Goal: Download file/media: Download file/media

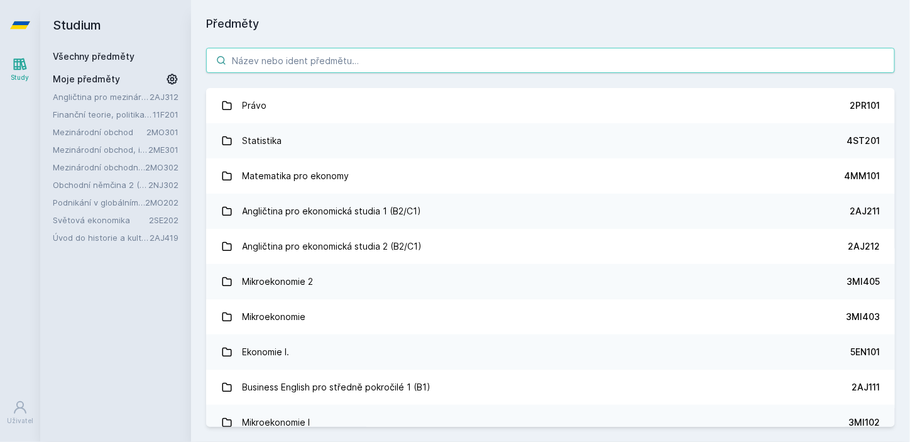
click at [316, 64] on input "search" at bounding box center [550, 60] width 689 height 25
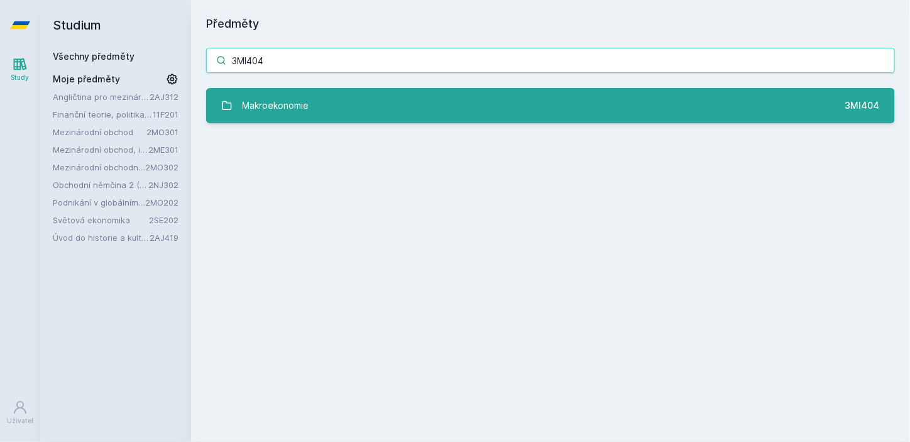
type input "3MI404"
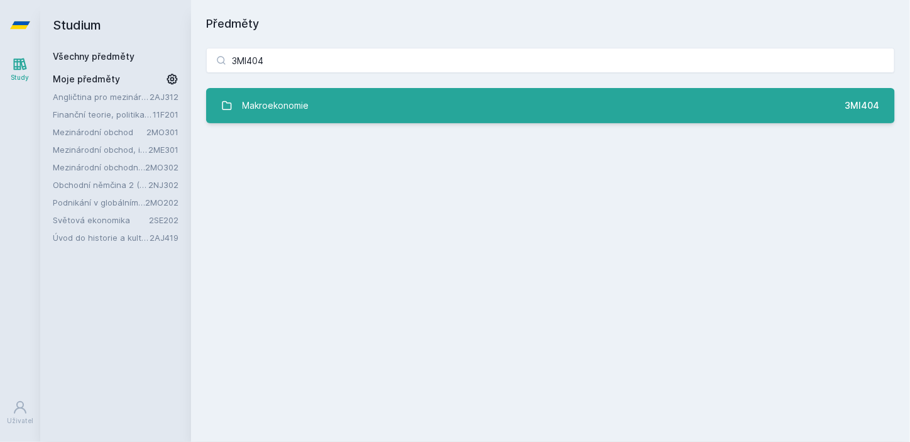
click at [378, 90] on link "Makroekonomie 3MI404" at bounding box center [550, 105] width 689 height 35
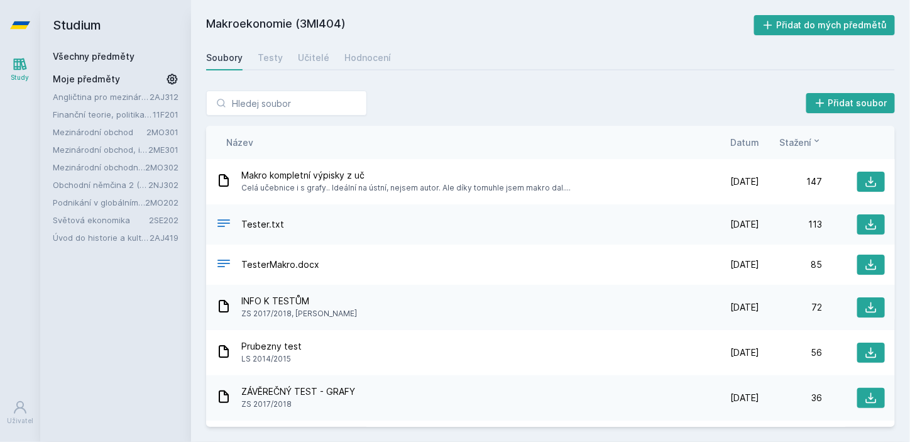
click at [747, 145] on span "Datum" at bounding box center [744, 142] width 29 height 13
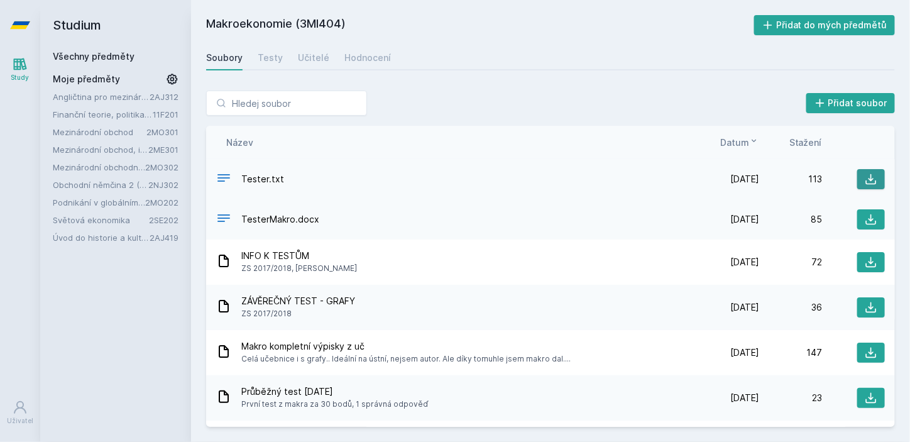
click at [865, 178] on icon at bounding box center [871, 179] width 13 height 13
click at [534, 211] on div "TesterMakro.docx" at bounding box center [456, 220] width 480 height 18
click at [866, 219] on icon at bounding box center [871, 219] width 11 height 11
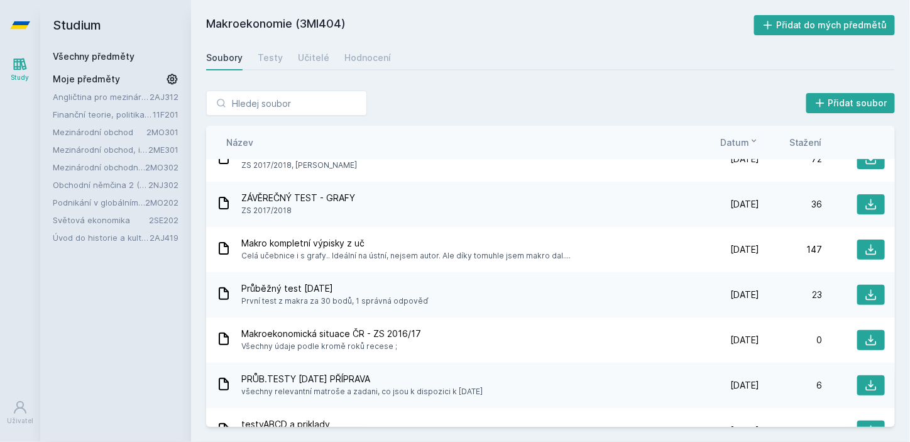
scroll to position [102, 0]
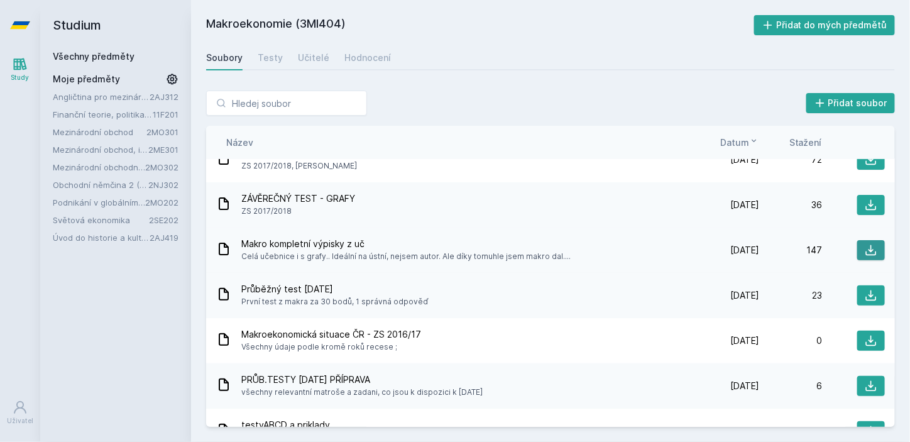
click at [865, 251] on icon at bounding box center [871, 250] width 13 height 13
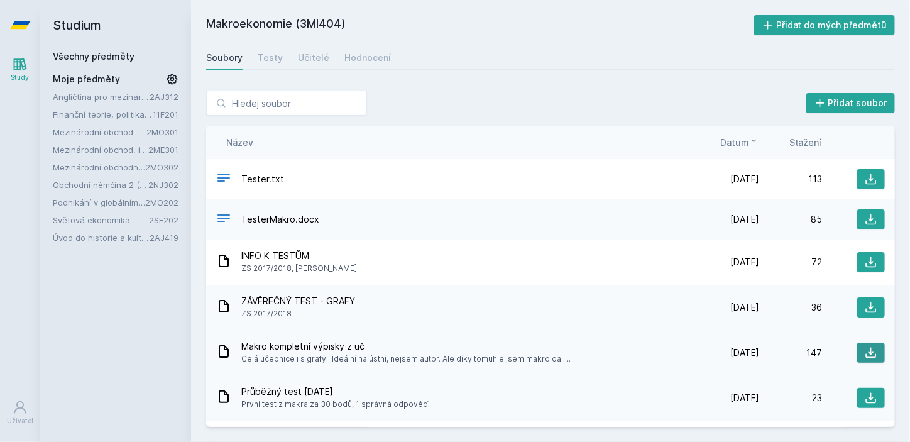
scroll to position [1, 0]
click at [865, 305] on icon at bounding box center [871, 306] width 13 height 13
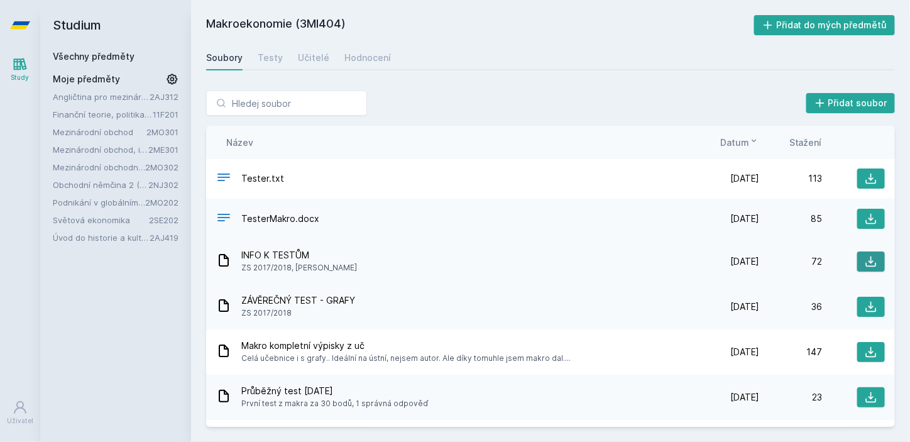
click at [867, 255] on icon at bounding box center [871, 261] width 13 height 13
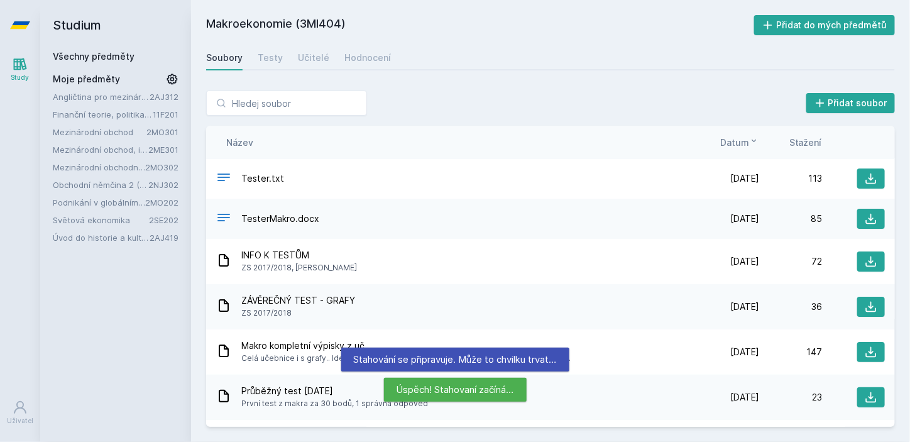
click at [547, 370] on div "Stahování se připravuje. Může to chvilku trvat…" at bounding box center [455, 360] width 228 height 24
